Goal: Task Accomplishment & Management: Manage account settings

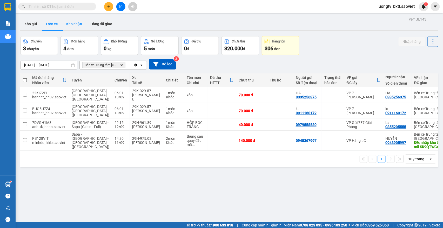
click at [76, 25] on button "Kho nhận" at bounding box center [74, 24] width 24 height 12
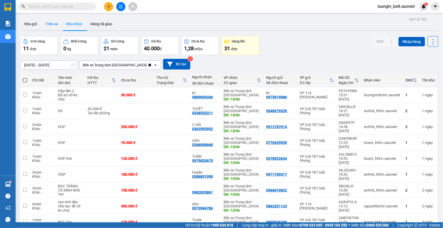
click at [55, 23] on button "Trên xe" at bounding box center [51, 24] width 21 height 12
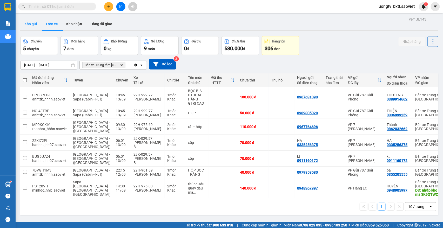
click at [24, 21] on button "Kho gửi" at bounding box center [30, 24] width 21 height 12
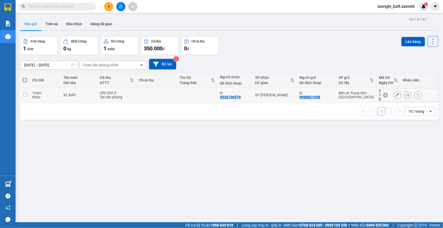
click at [181, 95] on td at bounding box center [197, 95] width 41 height 16
checkbox input "true"
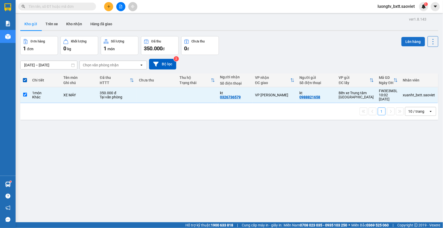
click at [409, 39] on button "Lên hàng" at bounding box center [414, 41] width 24 height 9
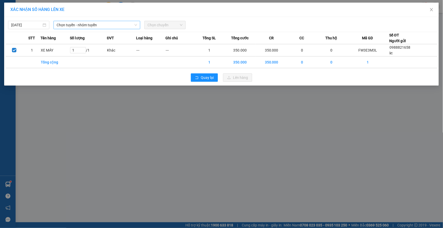
click at [90, 27] on span "Chọn tuyến - nhóm tuyến" at bounding box center [97, 25] width 81 height 8
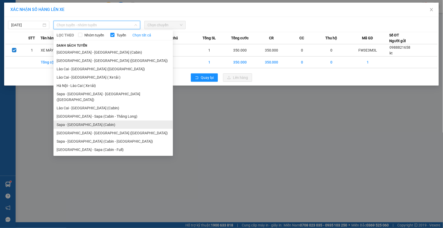
click at [82, 120] on li "Sapa - [GEOGRAPHIC_DATA] (Cabin)" at bounding box center [114, 124] width 120 height 8
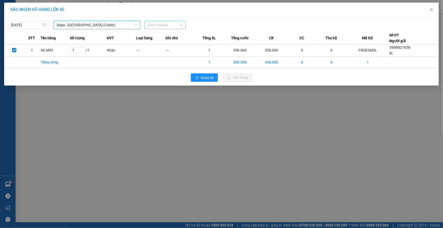
click at [172, 21] on span "Chọn chuyến" at bounding box center [165, 25] width 35 height 8
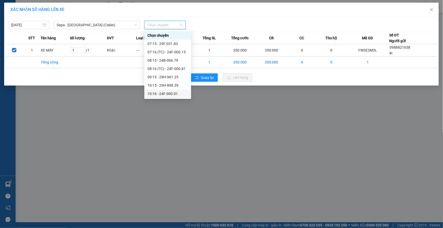
click at [168, 91] on div "10:16 - 24F-000.01" at bounding box center [168, 94] width 41 height 6
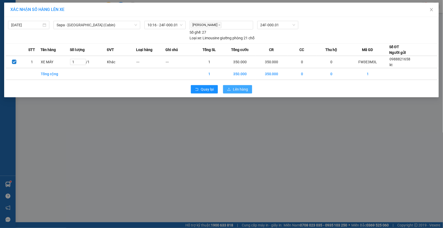
click at [231, 90] on button "Lên hàng" at bounding box center [237, 89] width 29 height 8
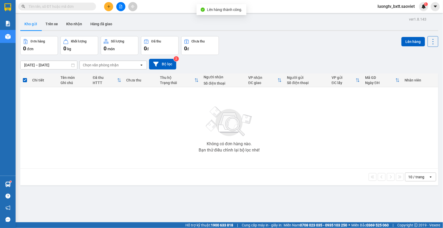
click at [254, 45] on div "Đơn hàng 0 đơn Khối lượng 0 kg Số lượng 0 món Đã thu 0 đ Chưa thu 0 đ Lên hàng" at bounding box center [229, 45] width 418 height 19
click at [74, 20] on button "Kho nhận" at bounding box center [74, 24] width 24 height 12
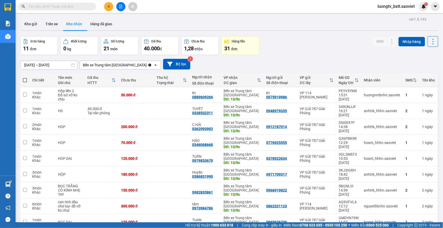
click at [32, 25] on button "Kho gửi" at bounding box center [30, 24] width 21 height 12
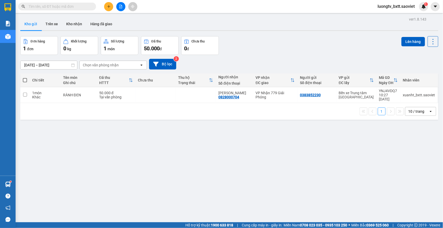
click at [291, 45] on div "Đơn hàng 1 đơn Khối lượng 0 kg Số lượng 1 món Đã thu 50.000 đ Chưa thu 0 đ Lên …" at bounding box center [229, 45] width 418 height 19
click at [81, 23] on button "Kho nhận" at bounding box center [74, 24] width 24 height 12
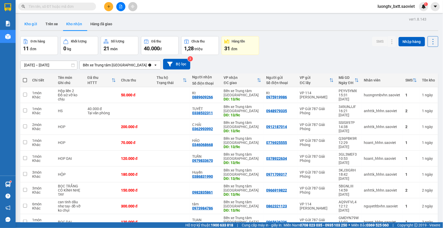
click at [29, 22] on button "Kho gửi" at bounding box center [30, 24] width 21 height 12
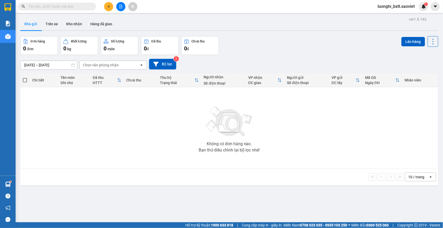
click at [300, 40] on div "Đơn hàng 0 đơn Khối lượng 0 kg Số lượng 0 món Đã thu 0 đ Chưa thu 0 đ Lên hàng" at bounding box center [229, 45] width 418 height 19
click at [108, 6] on icon "plus" at bounding box center [109, 7] width 4 height 4
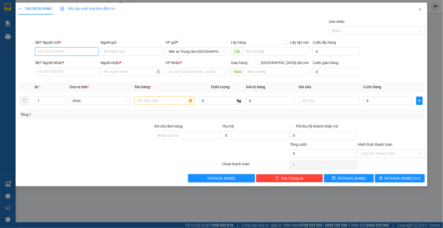
click at [82, 52] on input "SĐT Người Gửi *" at bounding box center [66, 51] width 63 height 8
click at [78, 51] on input "6898" at bounding box center [66, 51] width 63 height 8
click at [65, 58] on div "0387206898 - KT" at bounding box center [66, 62] width 63 height 8
type input "0387206898"
type input "KT"
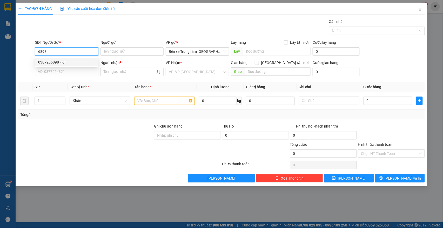
type input "0387206898"
type input "KT"
type input "0387206898"
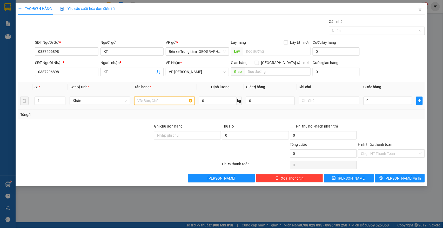
click at [178, 103] on input "text" at bounding box center [164, 100] width 61 height 8
type input "1 CAN"
click at [397, 100] on input "0" at bounding box center [388, 100] width 49 height 8
type input "5"
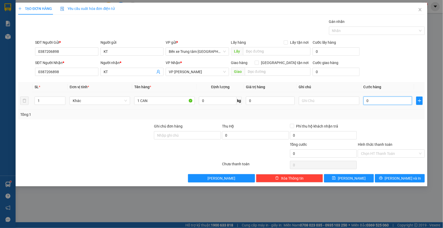
type input "5"
type input "50"
type input "50.000"
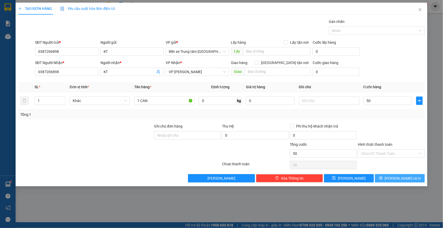
type input "50.000"
click at [395, 180] on button "[PERSON_NAME] và In" at bounding box center [400, 178] width 50 height 8
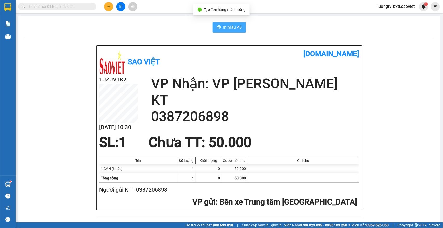
click at [226, 24] on span "In mẫu A5" at bounding box center [232, 27] width 19 height 6
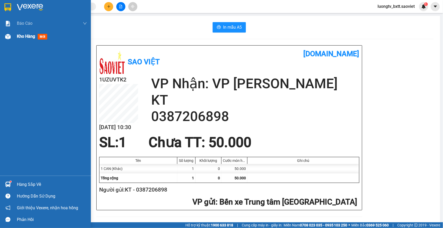
click at [24, 37] on span "Kho hàng" at bounding box center [26, 36] width 18 height 5
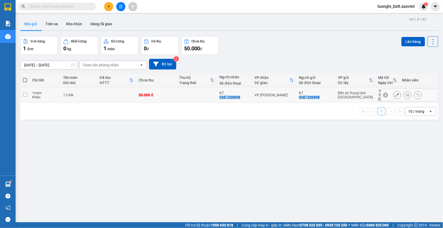
click at [187, 93] on td at bounding box center [197, 95] width 41 height 16
checkbox input "true"
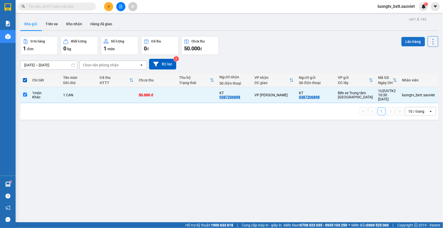
click at [402, 41] on button "Lên hàng" at bounding box center [414, 41] width 24 height 9
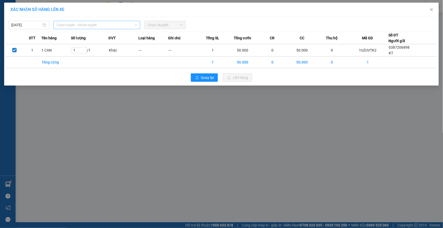
click at [110, 26] on span "Chọn tuyến - nhóm tuyến" at bounding box center [97, 25] width 81 height 8
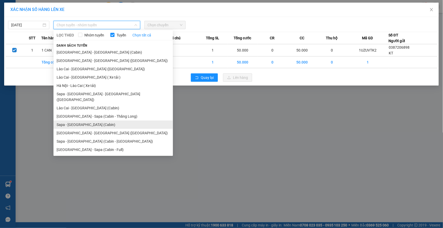
click at [86, 120] on li "Sapa - [GEOGRAPHIC_DATA] (Cabin)" at bounding box center [114, 124] width 120 height 8
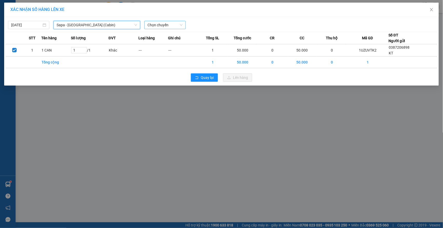
click at [163, 22] on span "Chọn chuyến" at bounding box center [165, 25] width 35 height 8
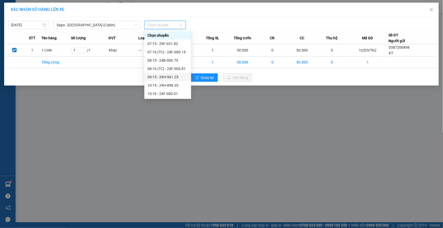
scroll to position [35, 0]
click at [171, 60] on div "10:16 - 24F-000.01" at bounding box center [168, 59] width 41 height 6
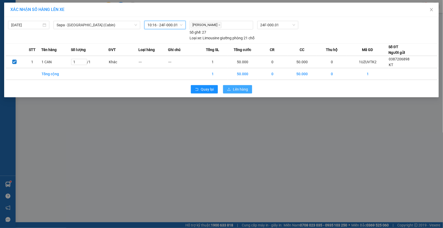
click at [231, 89] on button "Lên hàng" at bounding box center [237, 89] width 29 height 8
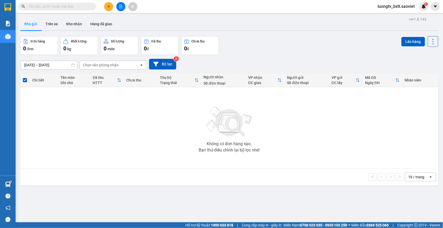
click at [110, 9] on button at bounding box center [108, 6] width 9 height 9
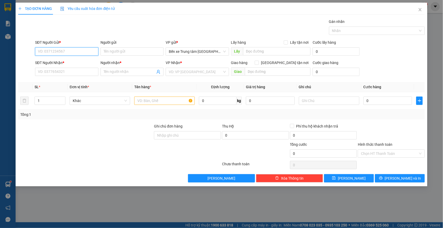
click at [81, 54] on input "SĐT Người Gửi *" at bounding box center [66, 51] width 63 height 8
click at [65, 60] on div "0974726461 - trang" at bounding box center [66, 62] width 57 height 6
type input "0974726461"
type input "trang"
type input "0355945835"
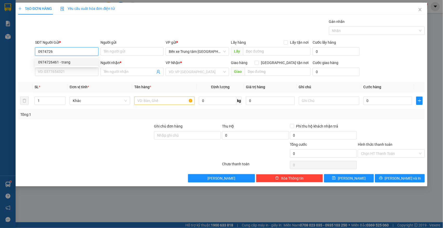
type input "[PERSON_NAME]"
type input "0974726461"
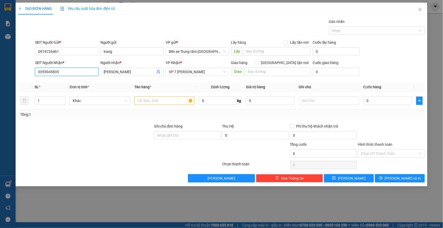
click at [70, 73] on input "0355945835" at bounding box center [66, 72] width 63 height 8
drag, startPoint x: 70, startPoint y: 73, endPoint x: 15, endPoint y: 73, distance: 55.1
click at [16, 73] on div "TẠO ĐƠN HÀNG Yêu cầu xuất hóa đơn điện tử Transit Pickup Surcharge Ids Transit …" at bounding box center [222, 94] width 412 height 183
drag, startPoint x: 61, startPoint y: 74, endPoint x: 28, endPoint y: 76, distance: 32.6
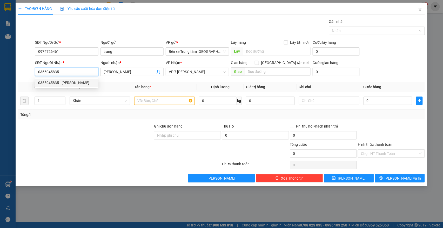
click at [28, 76] on div "SĐT Người Nhận * 0355945835 Người nhận * ngọc anh VP Nhận * VP 7 [PERSON_NAME] …" at bounding box center [222, 69] width 408 height 18
click at [28, 76] on div at bounding box center [26, 69] width 17 height 18
drag, startPoint x: 64, startPoint y: 74, endPoint x: 35, endPoint y: 73, distance: 28.6
click at [35, 73] on input "0355945835" at bounding box center [66, 72] width 63 height 8
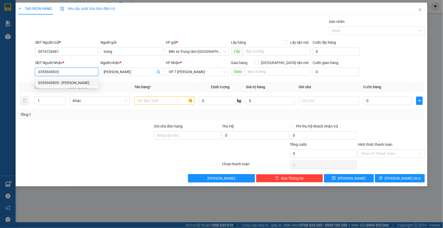
click at [64, 71] on input "0355945835" at bounding box center [66, 72] width 63 height 8
drag, startPoint x: 64, startPoint y: 71, endPoint x: 47, endPoint y: 74, distance: 17.6
click at [47, 74] on input "0355945835" at bounding box center [66, 72] width 63 height 8
click at [52, 90] on div "0904739162 - linh" at bounding box center [66, 91] width 57 height 6
type input "0904739162"
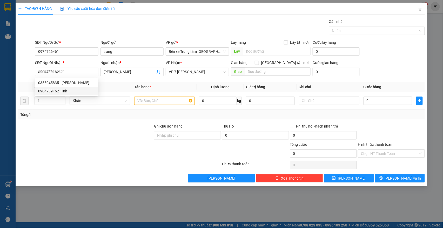
click at [52, 90] on div "SL *" at bounding box center [50, 87] width 31 height 6
type input "linh"
click at [158, 99] on input "text" at bounding box center [164, 100] width 61 height 8
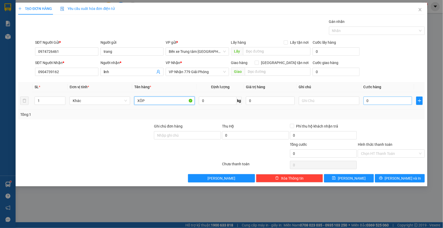
type input "XÔP"
click at [372, 102] on input "0" at bounding box center [388, 100] width 49 height 8
type input "1"
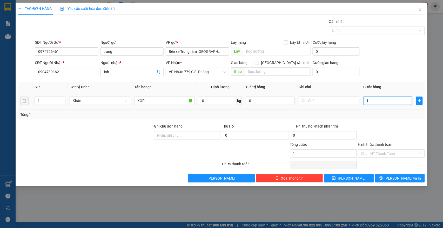
type input "12"
type input "120"
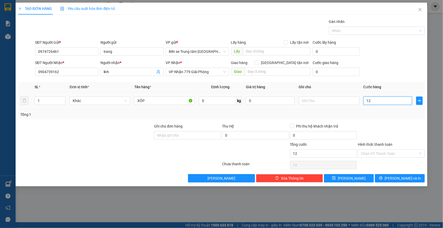
type input "120"
type input "120.000"
click at [405, 179] on span "[PERSON_NAME] và In" at bounding box center [403, 178] width 36 height 6
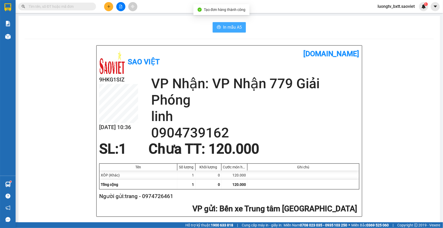
click at [231, 25] on span "In mẫu A5" at bounding box center [232, 27] width 19 height 6
click at [234, 27] on span "In mẫu A5" at bounding box center [232, 27] width 19 height 6
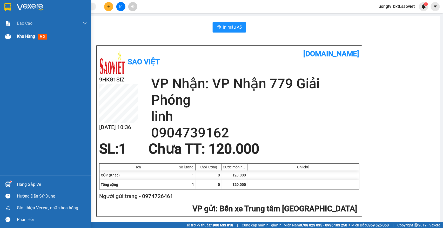
click at [21, 37] on span "Kho hàng" at bounding box center [26, 36] width 18 height 5
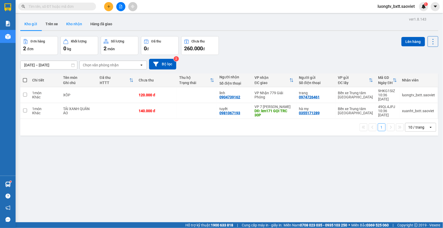
click at [74, 26] on button "Kho nhận" at bounding box center [74, 24] width 24 height 12
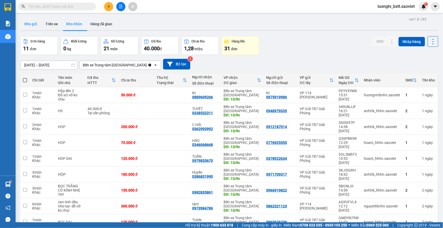
click at [34, 24] on button "Kho gửi" at bounding box center [30, 24] width 21 height 12
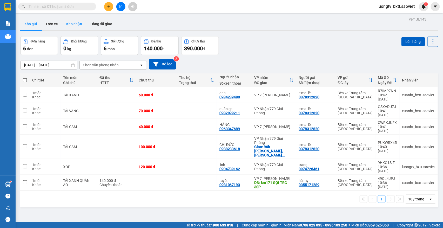
click at [74, 24] on button "Kho nhận" at bounding box center [74, 24] width 24 height 12
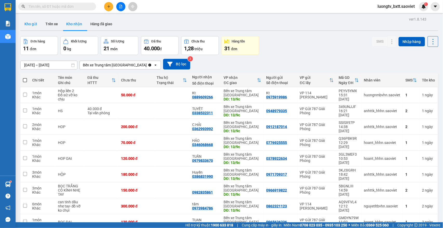
click at [33, 21] on button "Kho gửi" at bounding box center [30, 24] width 21 height 12
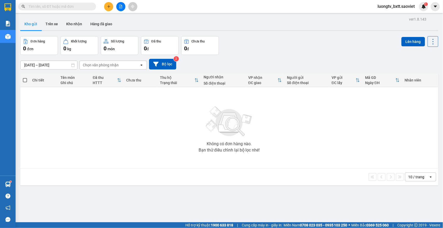
click at [325, 48] on div "Đơn hàng 0 đơn Khối lượng 0 kg Số lượng 0 món Đã thu 0 đ Chưa thu 0 đ Lên hàng" at bounding box center [229, 45] width 418 height 19
click at [324, 46] on div "Đơn hàng 0 đơn Khối lượng 0 kg Số lượng 0 món Đã thu 0 đ Chưa thu 0 đ Lên hàng" at bounding box center [229, 45] width 418 height 19
click at [54, 22] on button "Trên xe" at bounding box center [51, 24] width 21 height 12
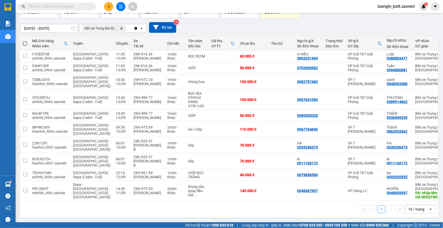
scroll to position [52, 0]
click at [431, 143] on icon at bounding box center [432, 145] width 3 height 4
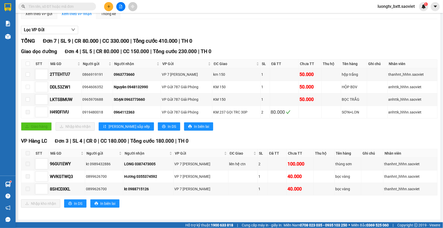
scroll to position [51, 0]
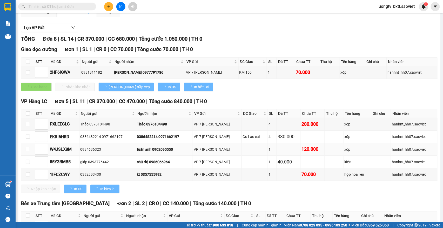
type input "[DATE]"
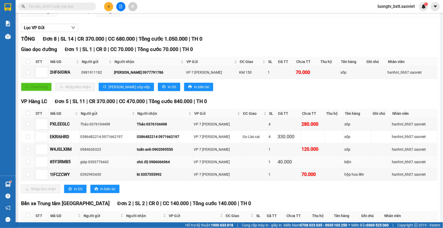
scroll to position [104, 0]
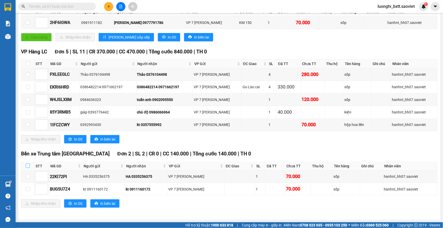
click at [26, 165] on input "checkbox" at bounding box center [28, 165] width 4 height 4
checkbox input "true"
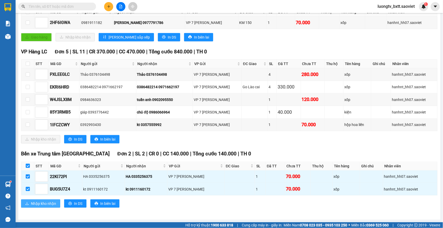
click at [32, 200] on button "Nhập kho nhận" at bounding box center [40, 203] width 39 height 8
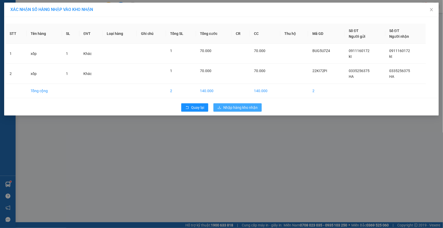
click at [243, 103] on button "Nhập hàng kho nhận" at bounding box center [238, 107] width 48 height 8
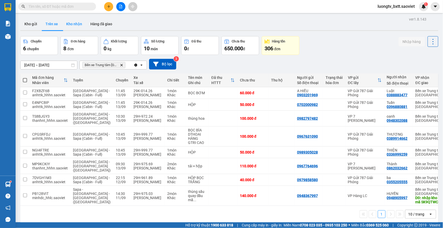
click at [75, 23] on button "Kho nhận" at bounding box center [74, 24] width 24 height 12
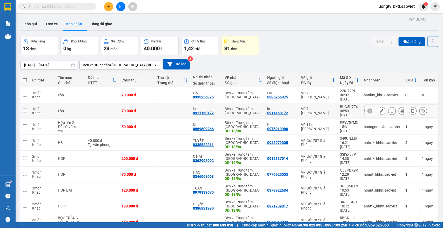
click at [178, 103] on td at bounding box center [173, 111] width 36 height 16
checkbox input "true"
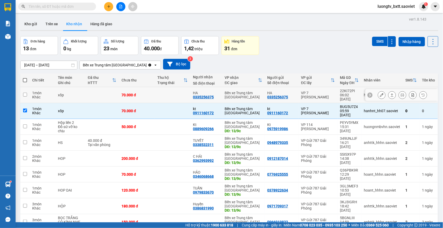
click at [172, 95] on td at bounding box center [173, 95] width 36 height 16
checkbox input "true"
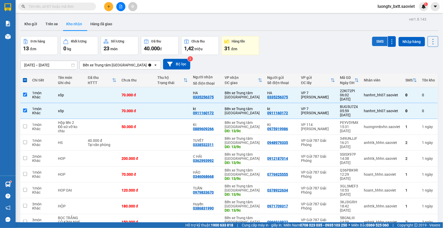
click at [376, 42] on button "SMS" at bounding box center [380, 41] width 16 height 9
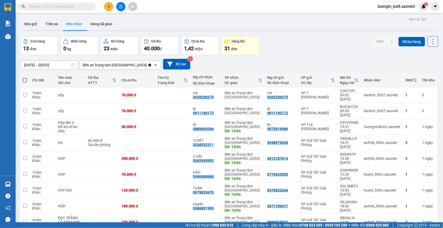
click at [321, 52] on div "Đơn hàng 13 đơn Khối lượng 0 kg Số lượng 23 món Đã thu 40.000 đ Chưa thu 1,42 t…" at bounding box center [229, 45] width 418 height 19
click at [312, 57] on div "11/09/2025 – 13/09/2025 Press the down arrow key to interact with the calendar …" at bounding box center [229, 64] width 418 height 18
